Goal: Information Seeking & Learning: Find specific fact

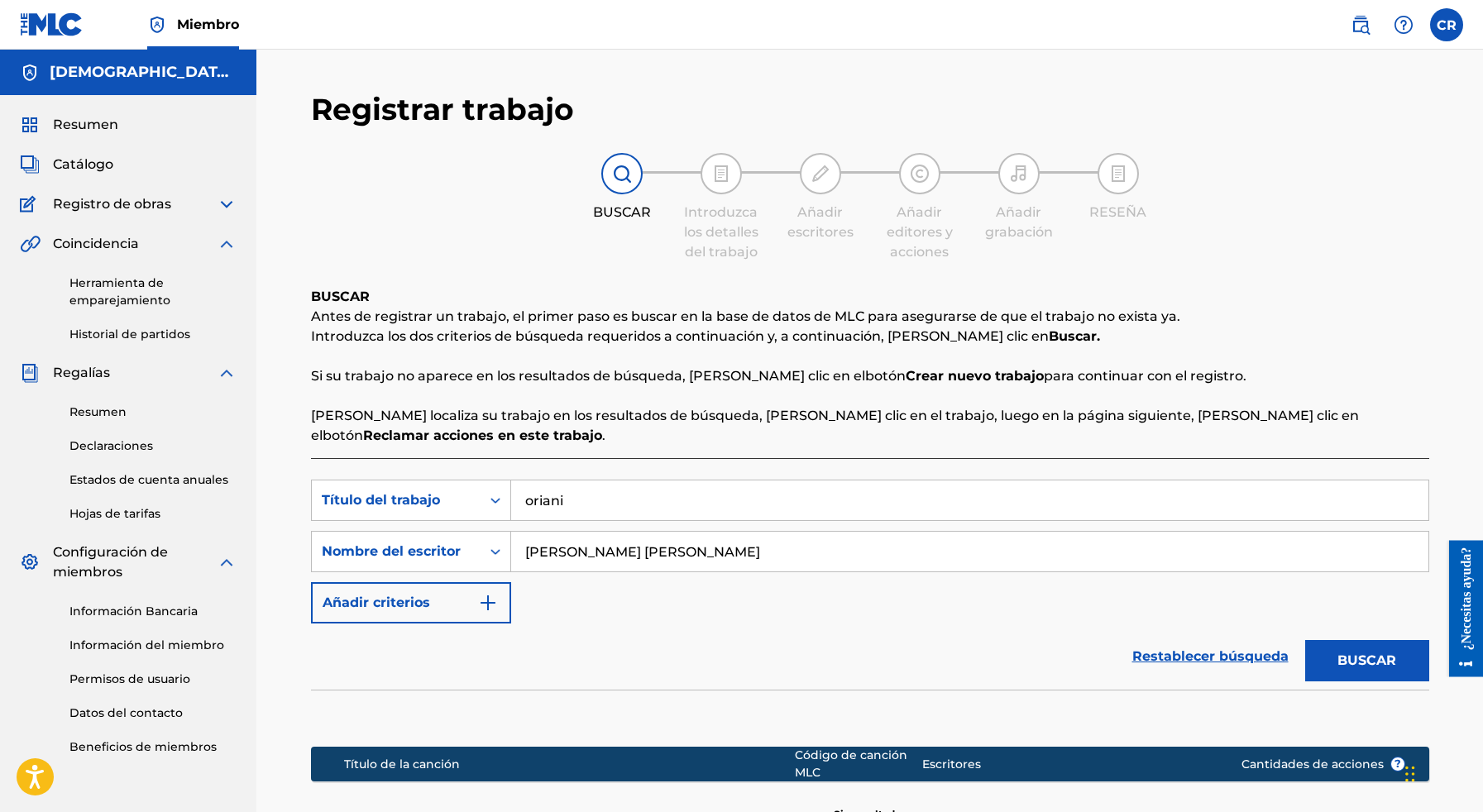
click at [77, 119] on span "Resumen" at bounding box center [85, 125] width 65 height 20
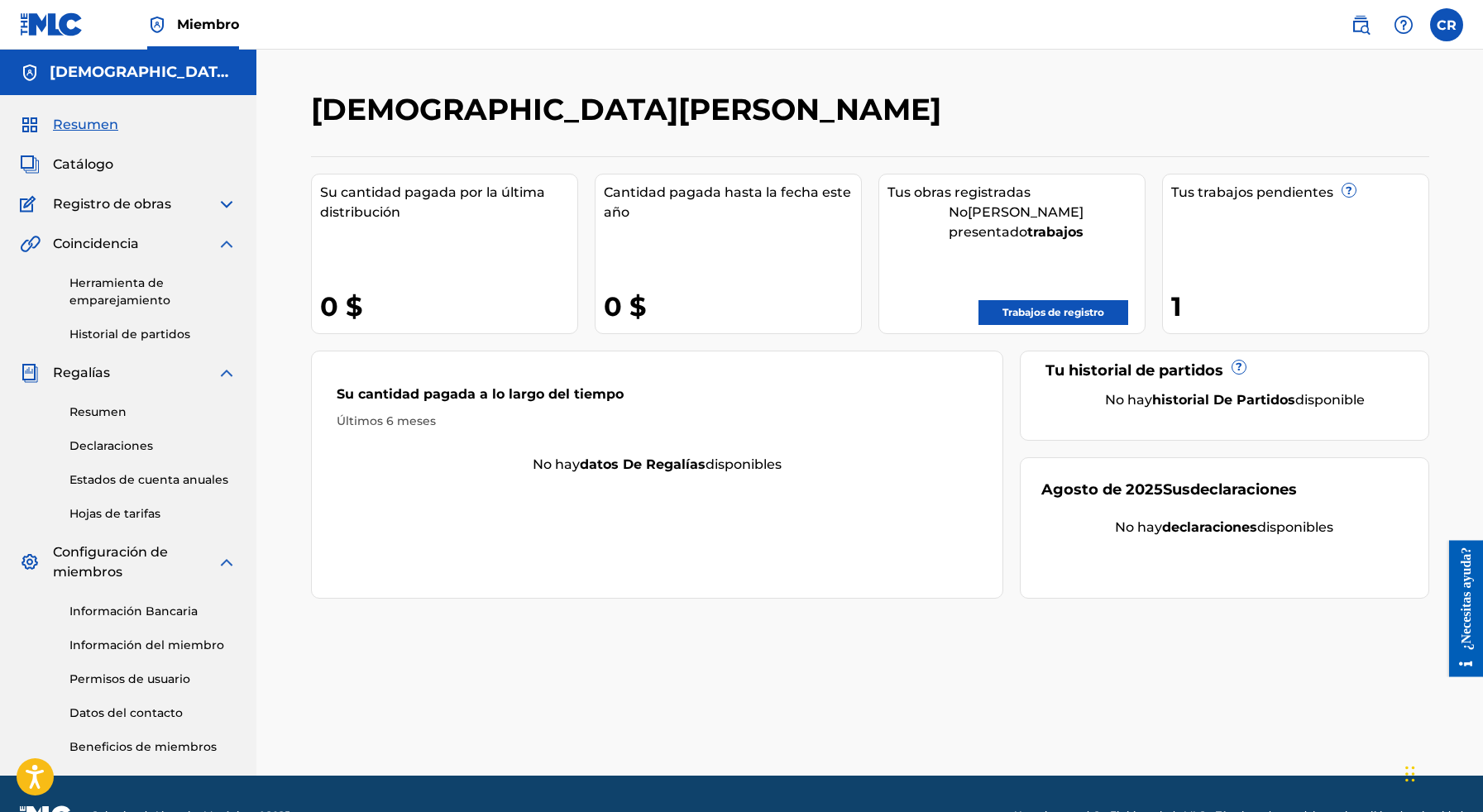
click at [993, 300] on link "Trabajos de registro" at bounding box center [1053, 312] width 149 height 24
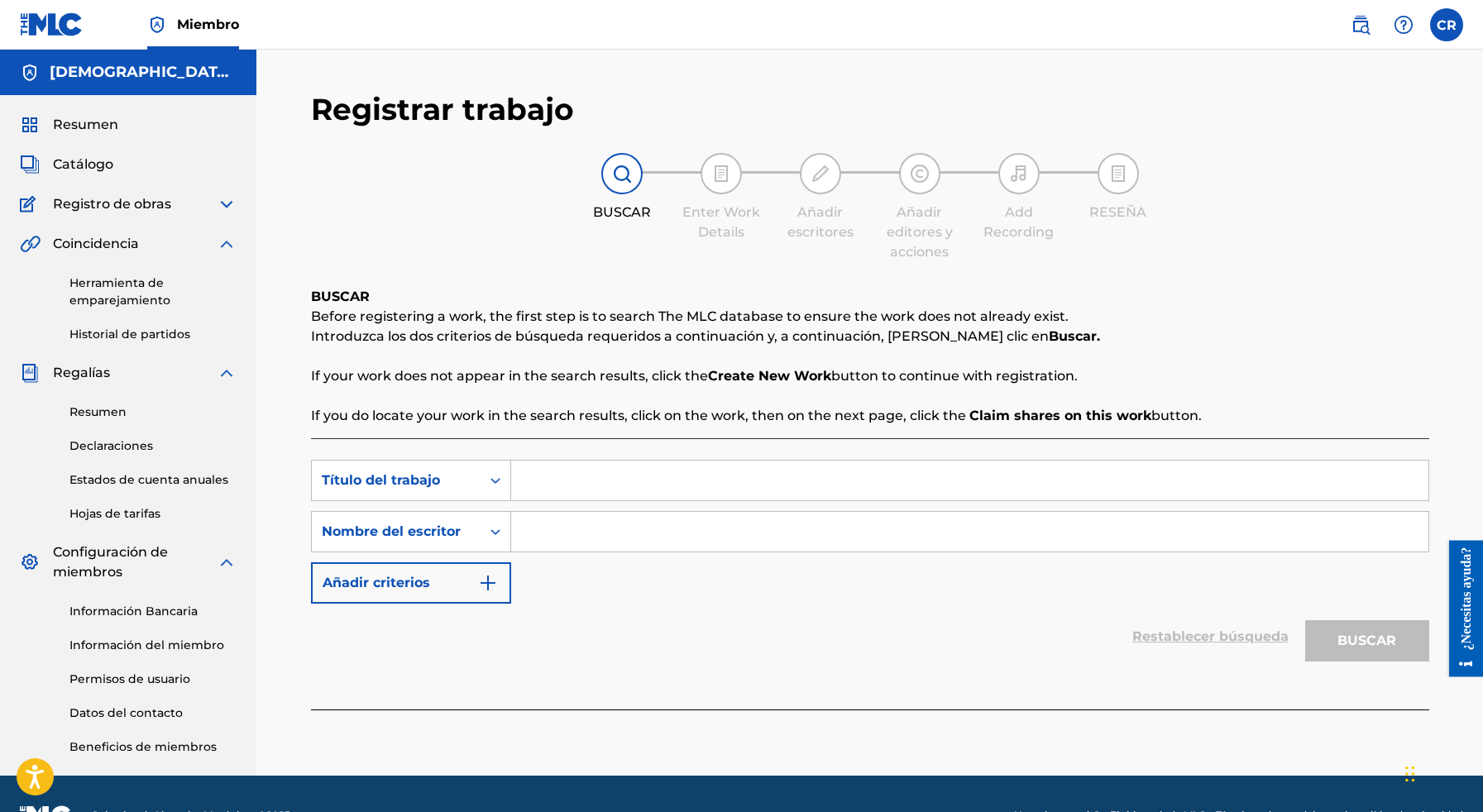
click at [544, 470] on input "Formulario de búsqueda" at bounding box center [970, 480] width 917 height 40
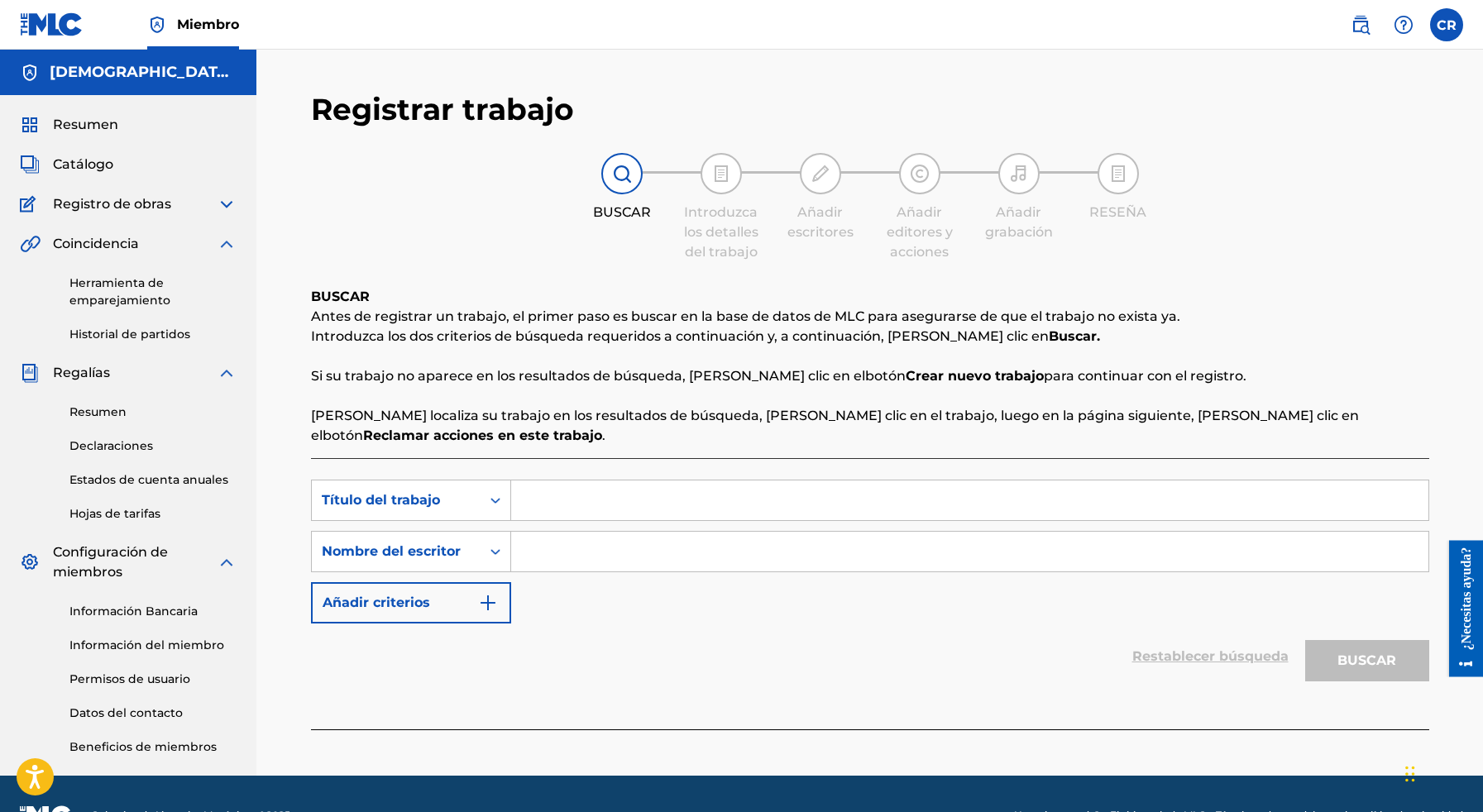
click at [562, 480] on input "Formulario de búsqueda" at bounding box center [970, 500] width 917 height 40
click at [570, 485] on input "Formulario de búsqueda" at bounding box center [970, 500] width 917 height 40
click at [551, 481] on input "Formulario de búsqueda" at bounding box center [970, 500] width 917 height 40
type input "REGALITO"
click at [575, 552] on div "Formulario de búsqueda" at bounding box center [971, 551] width 918 height 41
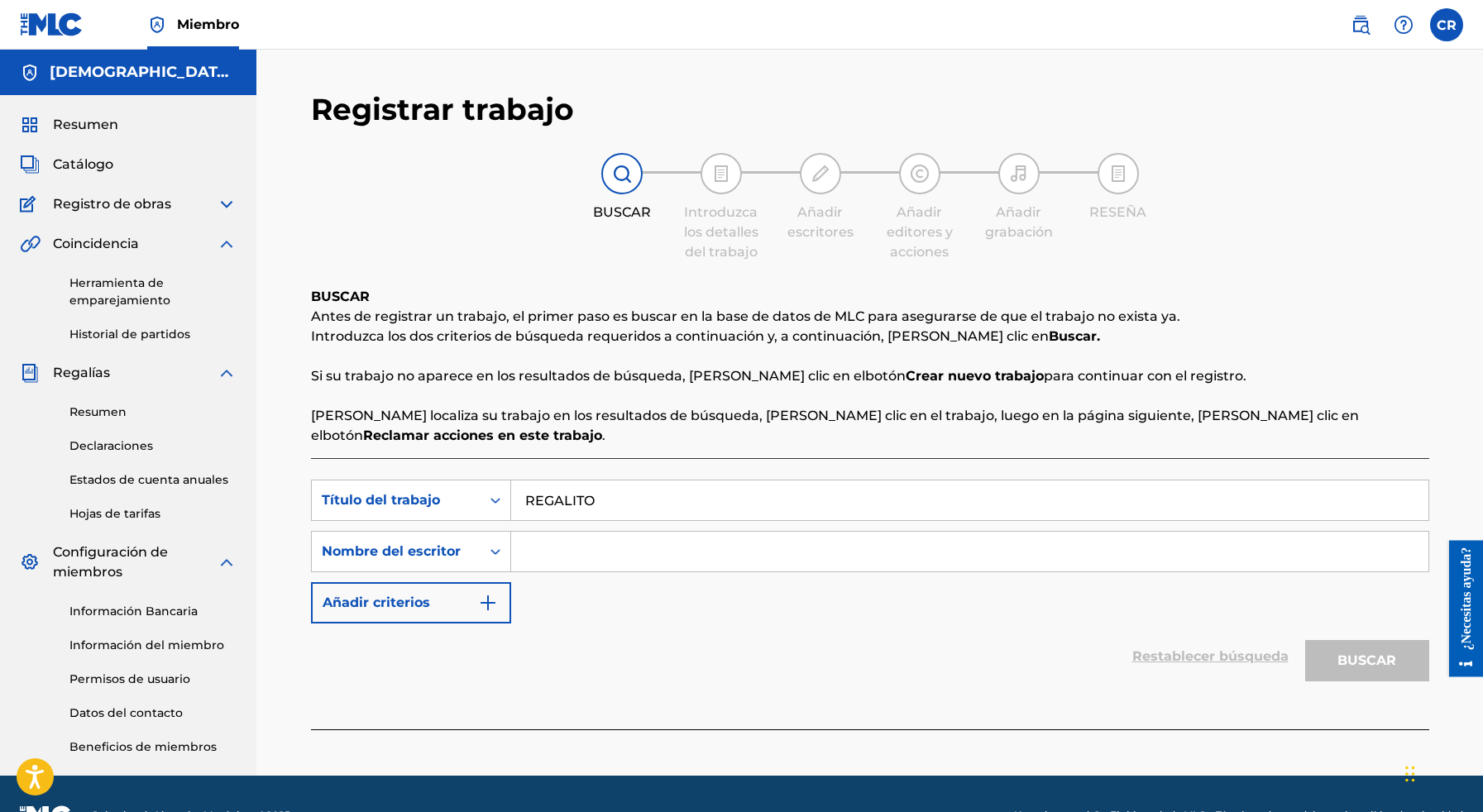
click at [571, 538] on input "Formulario de búsqueda" at bounding box center [970, 551] width 917 height 40
paste input "ROX MUSIC GROUP"
type input "R"
click at [598, 532] on input "Formulario de búsqueda" at bounding box center [970, 551] width 917 height 40
paste input "[PERSON_NAME] [PERSON_NAME]"
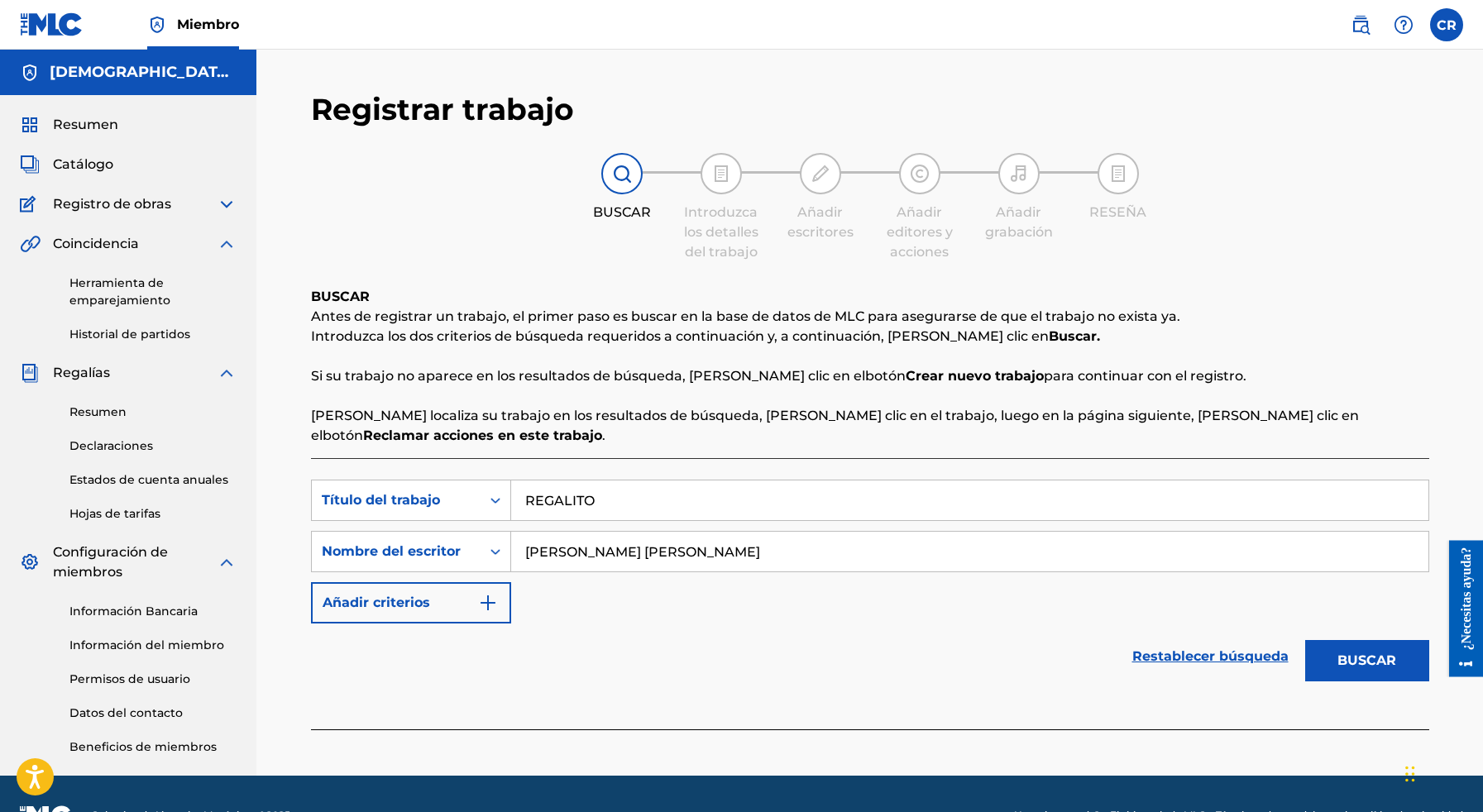
click at [732, 532] on input "[PERSON_NAME] [PERSON_NAME]" at bounding box center [970, 551] width 917 height 40
click at [735, 532] on input "[PERSON_NAME] [PERSON_NAME]" at bounding box center [970, 551] width 917 height 40
click at [638, 540] on input "NAVIL" at bounding box center [970, 551] width 917 height 40
type input "[PERSON_NAME] [PERSON_NAME]"
click at [498, 582] on button "Añadir criterios" at bounding box center [410, 603] width 200 height 41
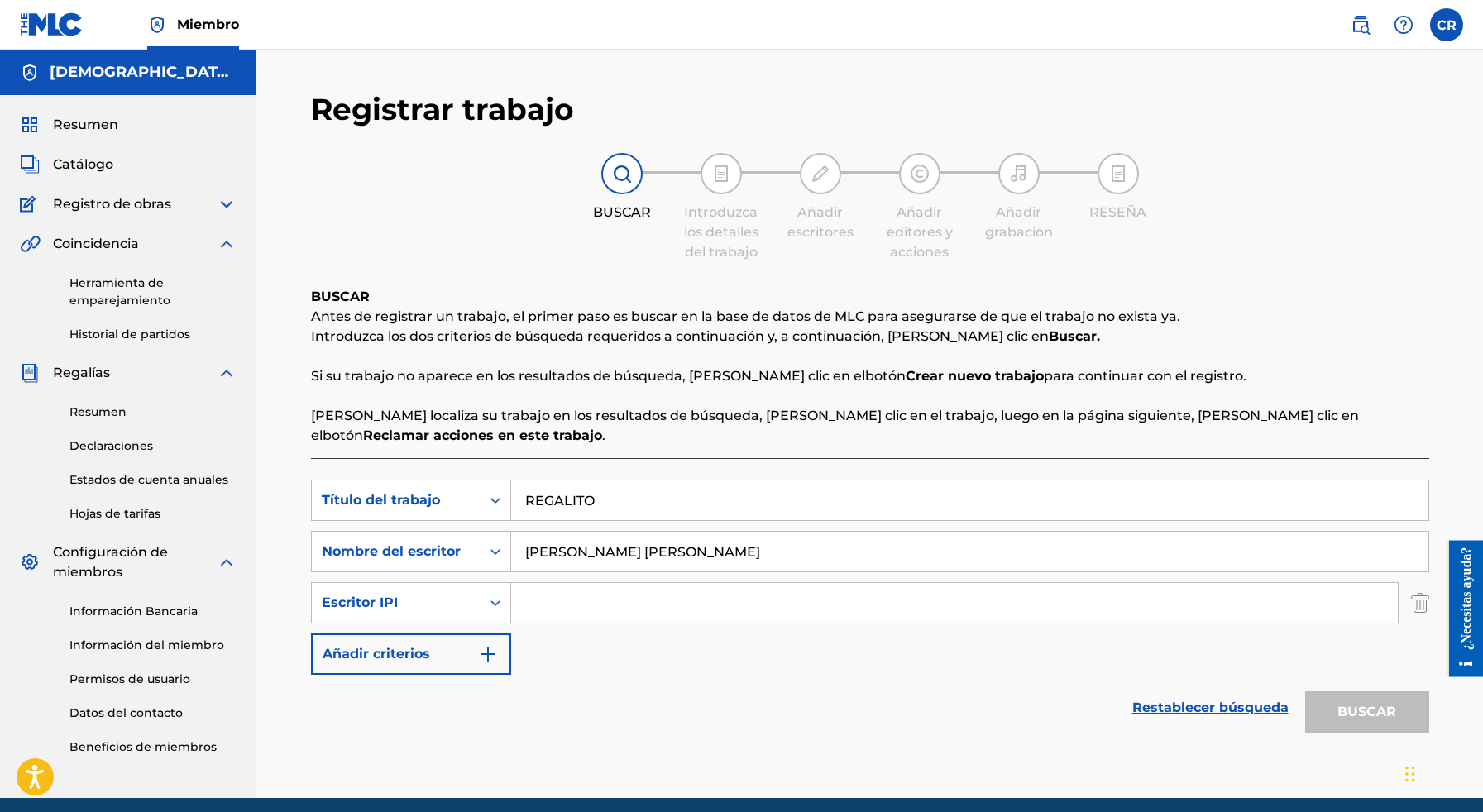
paste input "00364811653"
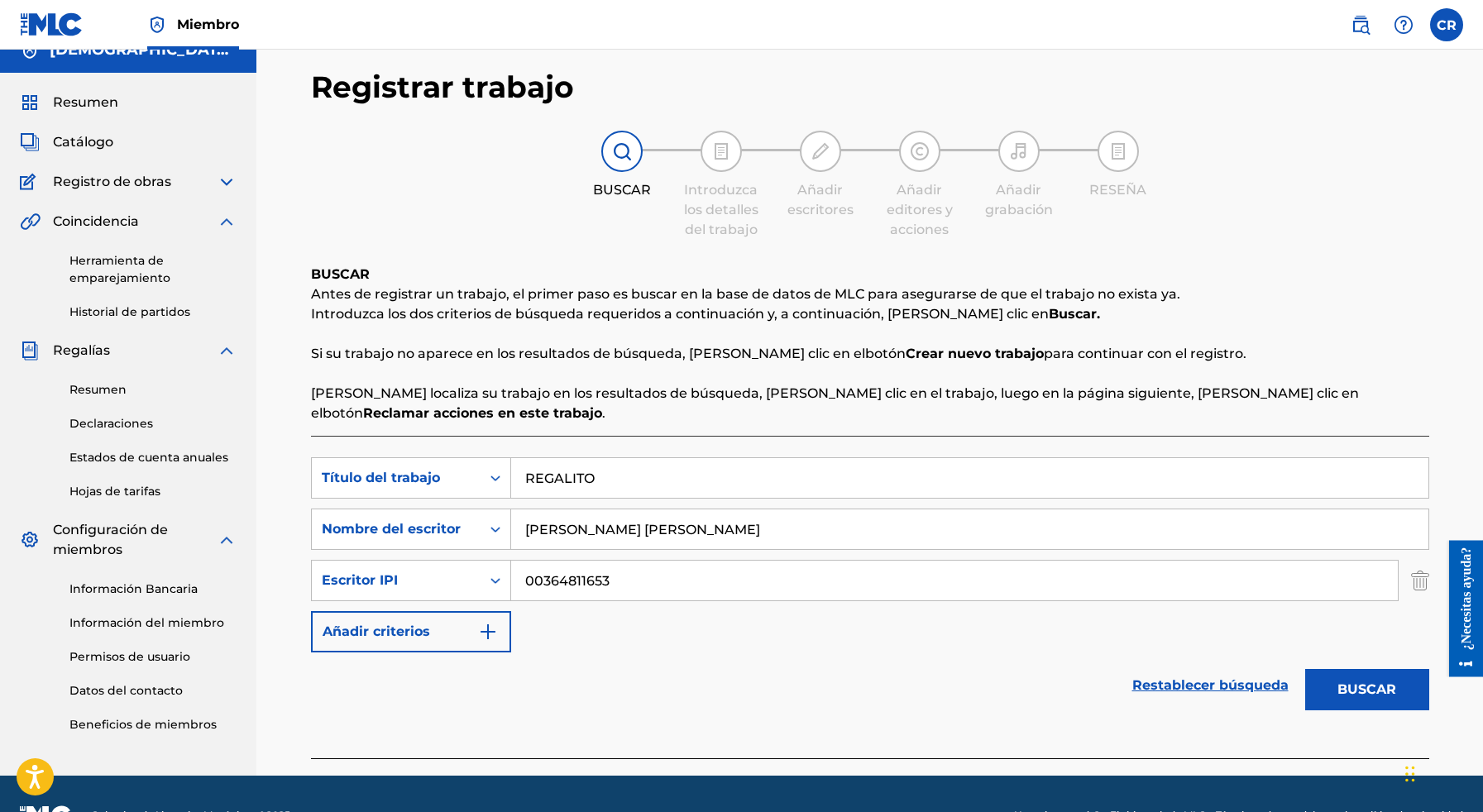
scroll to position [26, 0]
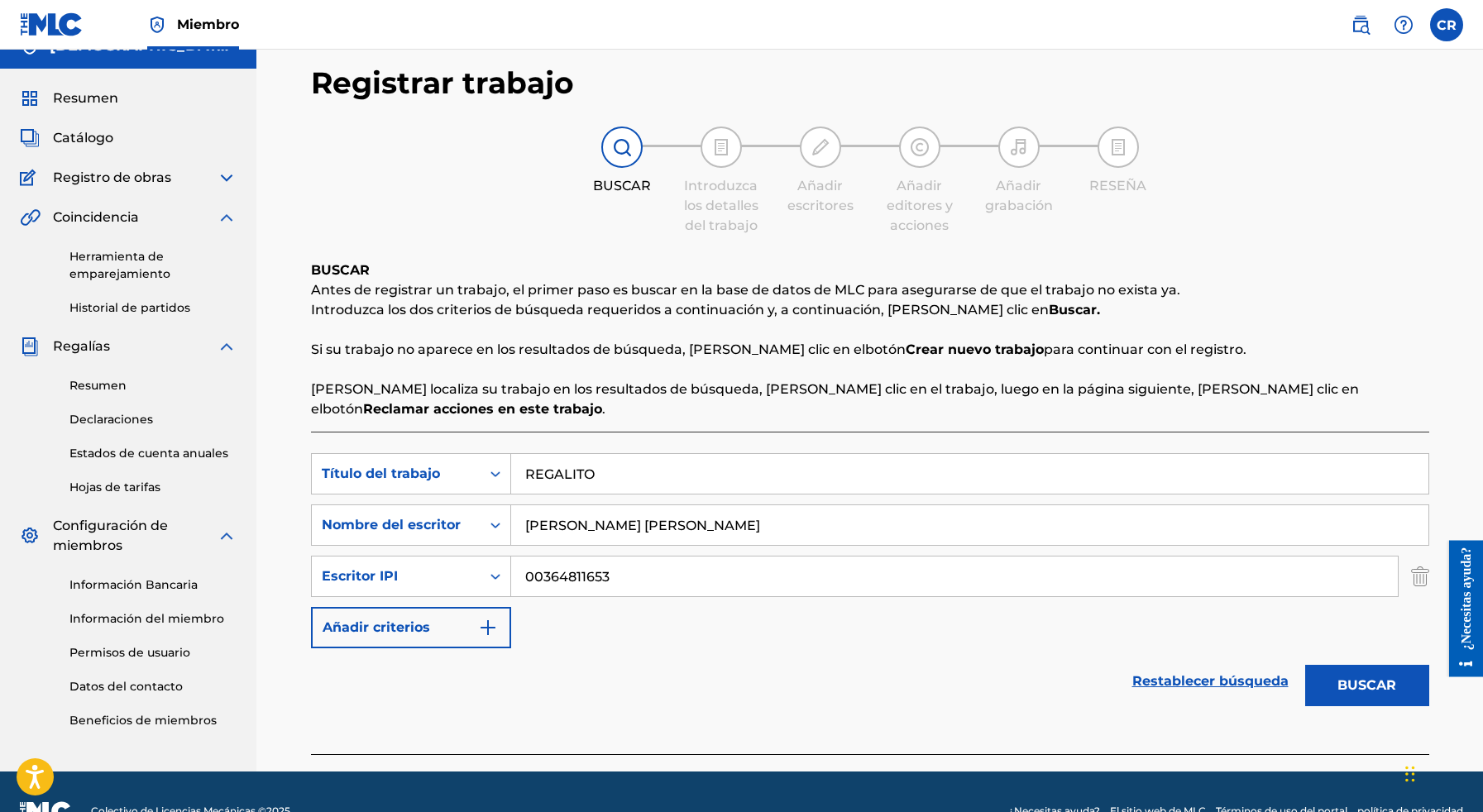
type input "00364811653"
click at [1390, 670] on button "BUSCAR" at bounding box center [1367, 685] width 124 height 41
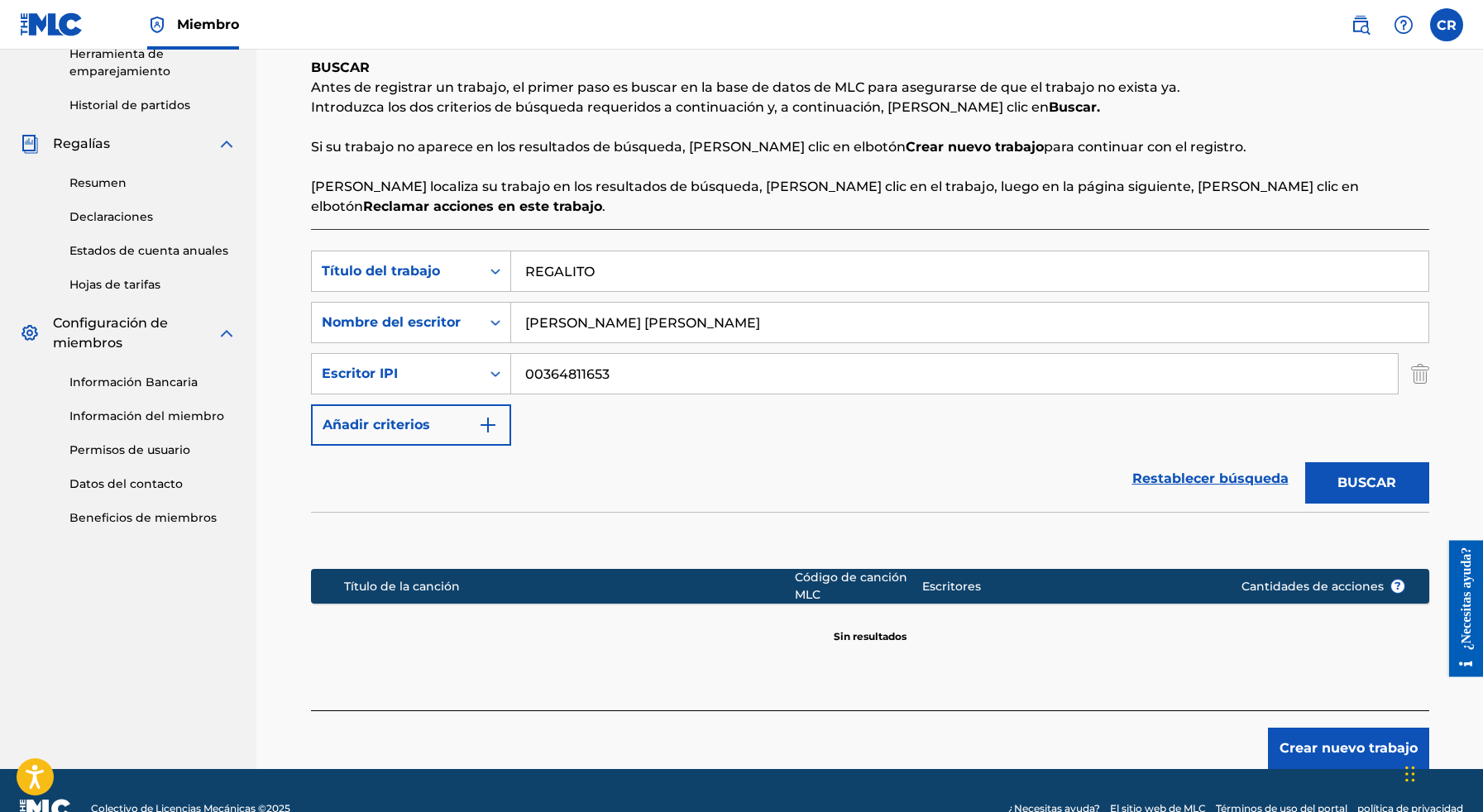
scroll to position [229, 0]
click at [481, 415] on img "Formulario de búsqueda" at bounding box center [488, 425] width 20 height 20
